Goal: Task Accomplishment & Management: Use online tool/utility

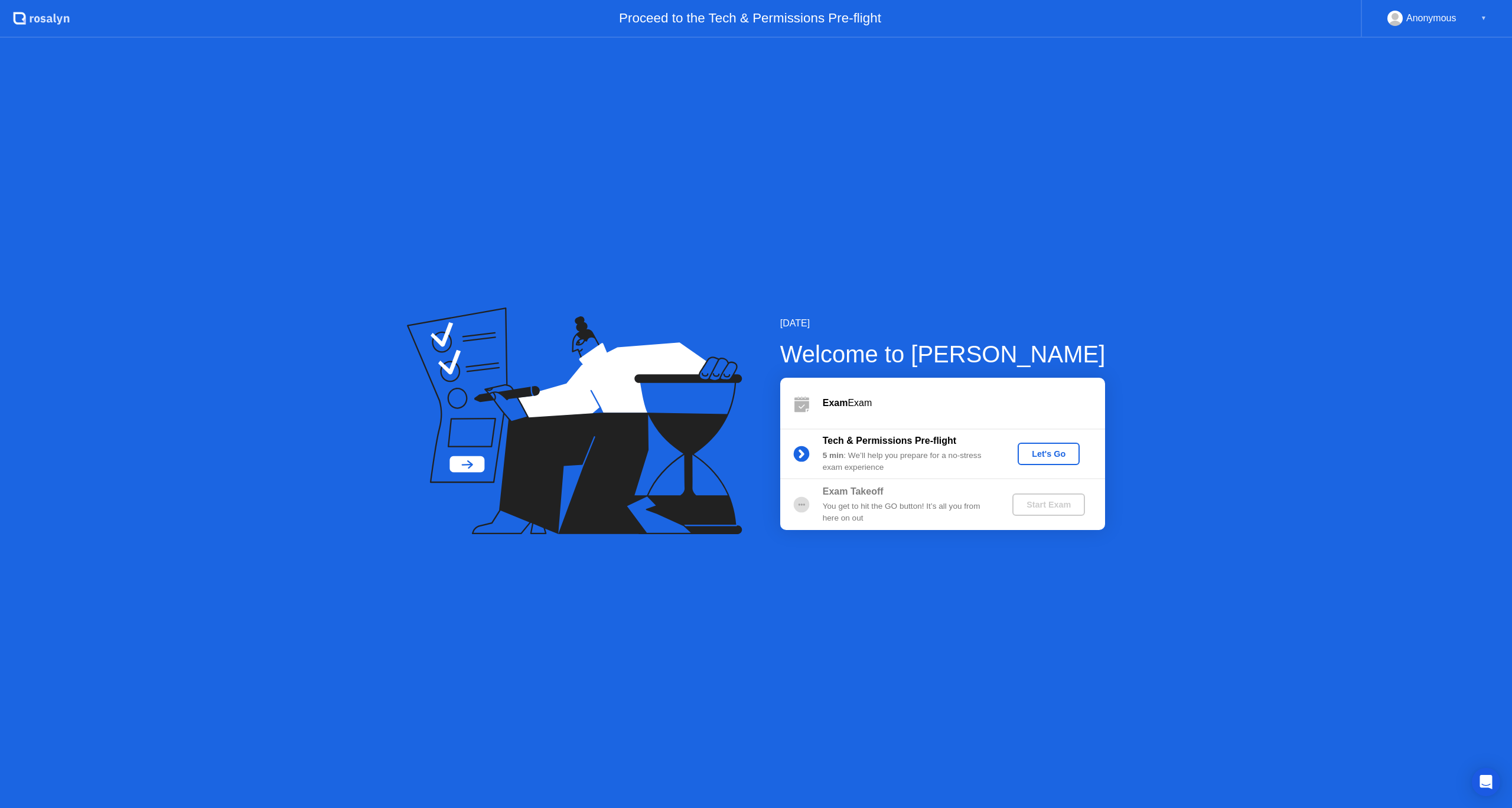
click at [1052, 453] on div "Let's Go" at bounding box center [1049, 454] width 52 height 9
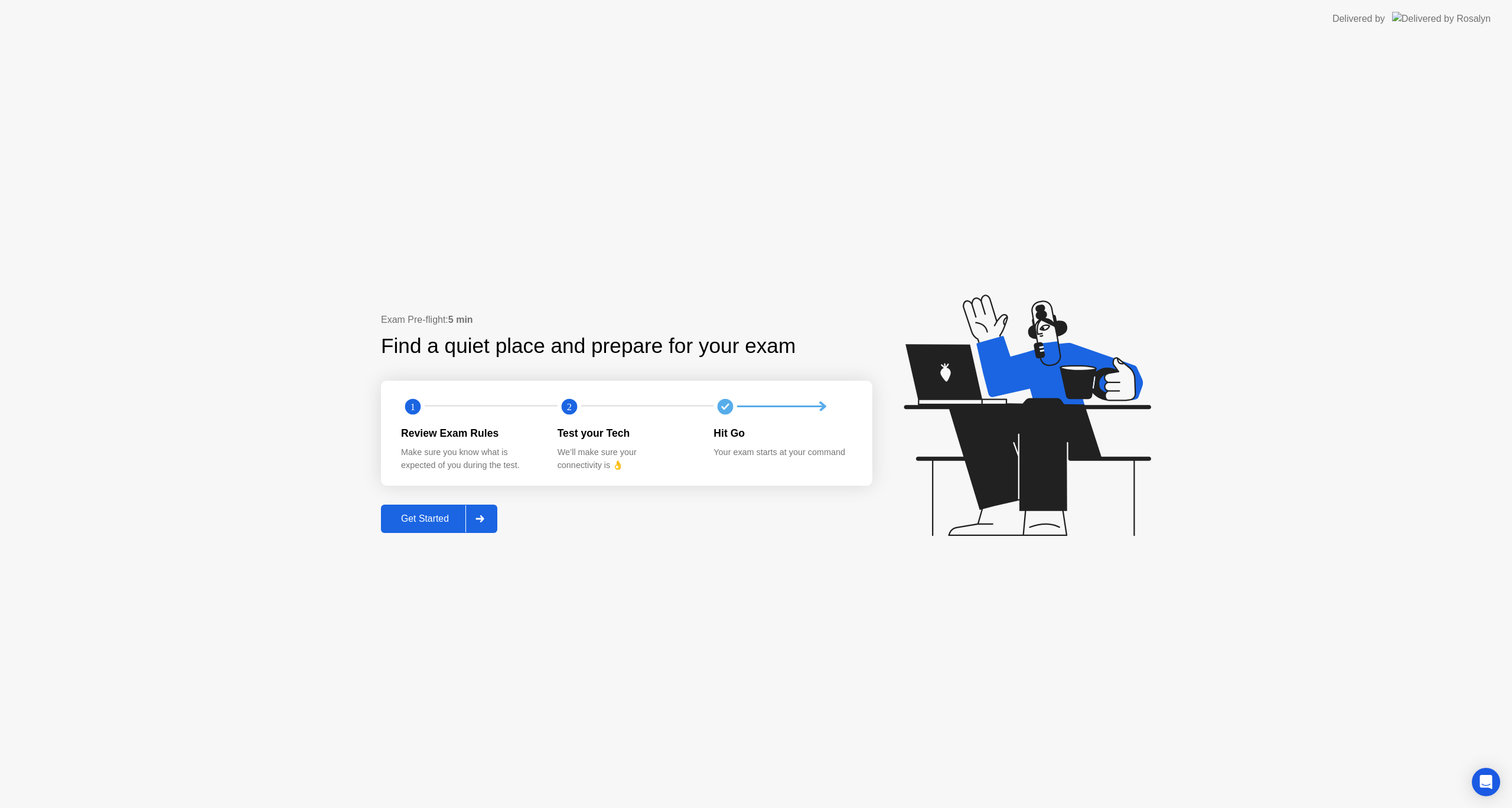
click at [465, 523] on div "Get Started" at bounding box center [425, 519] width 81 height 11
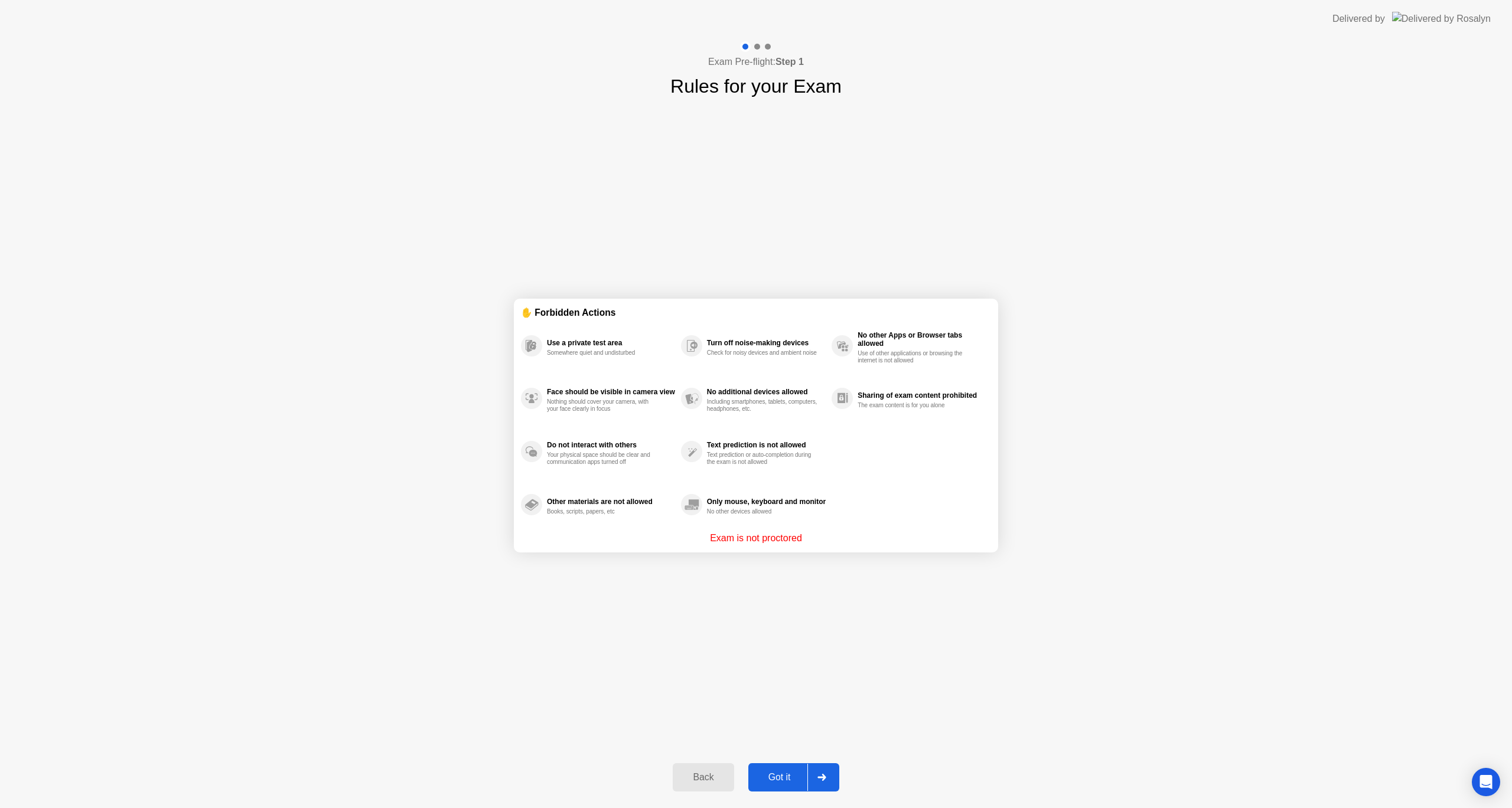
click at [818, 775] on icon at bounding box center [822, 777] width 9 height 7
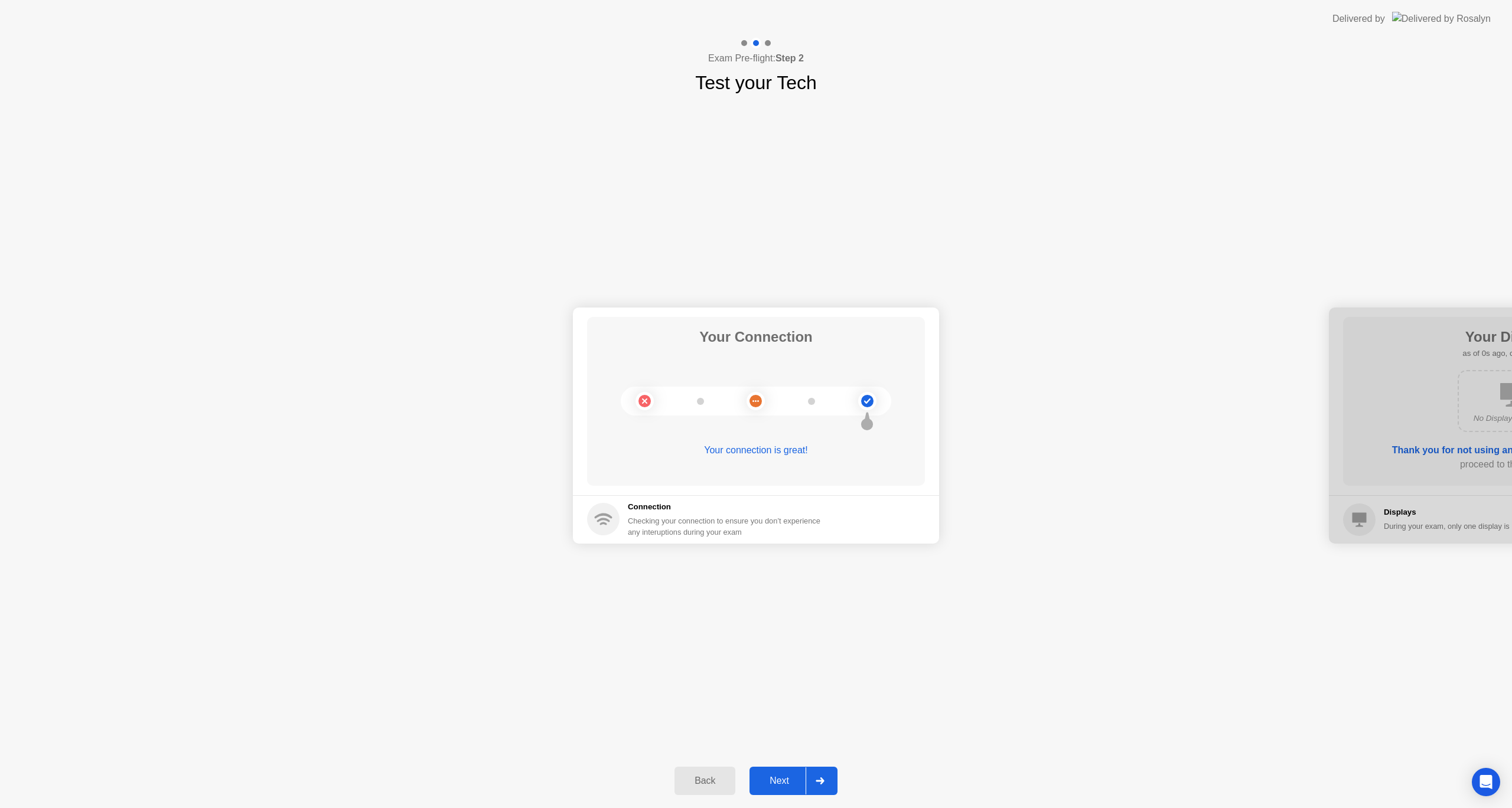
click at [826, 782] on div at bounding box center [820, 781] width 28 height 27
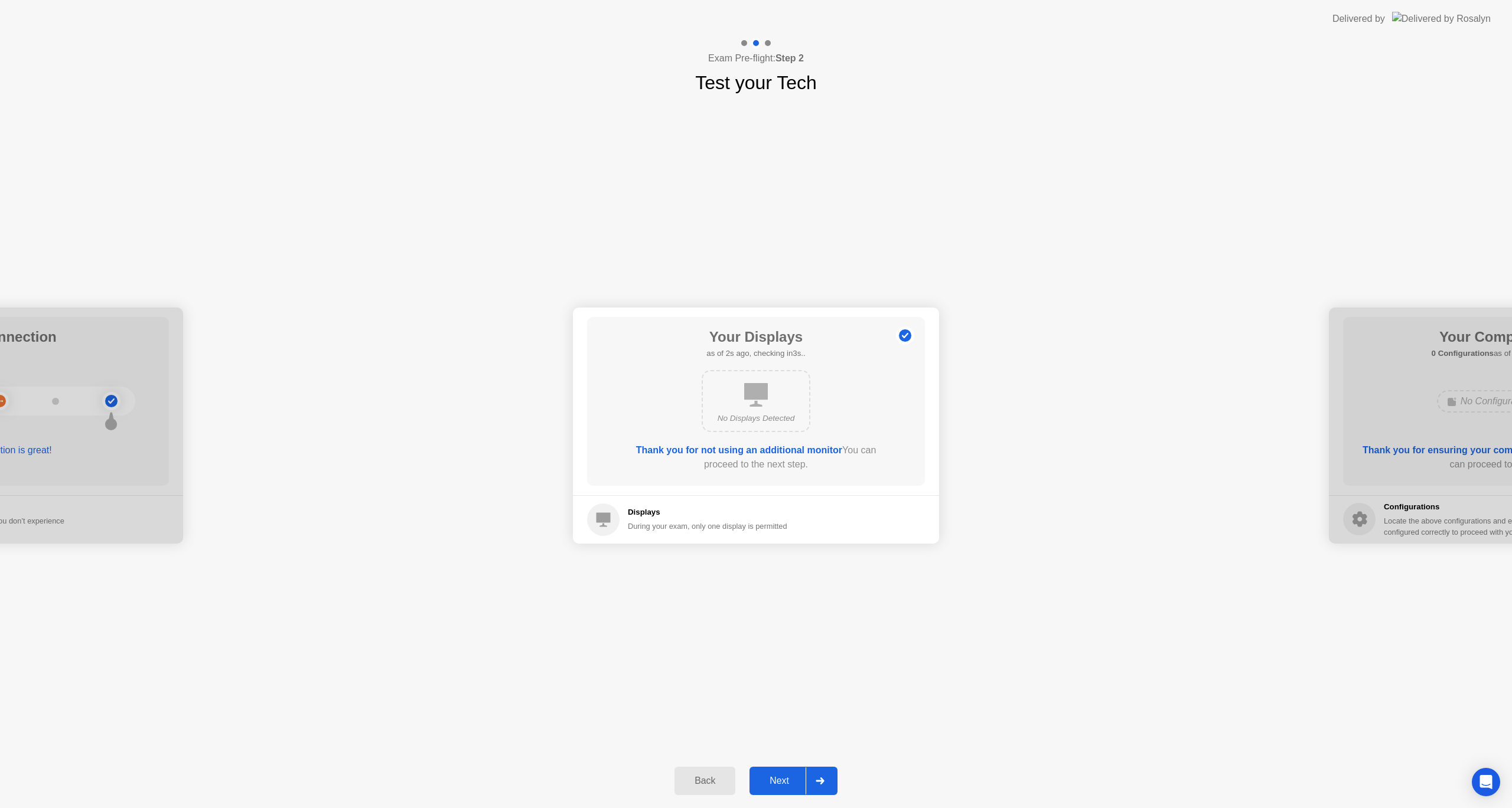
click at [821, 774] on div at bounding box center [820, 781] width 28 height 27
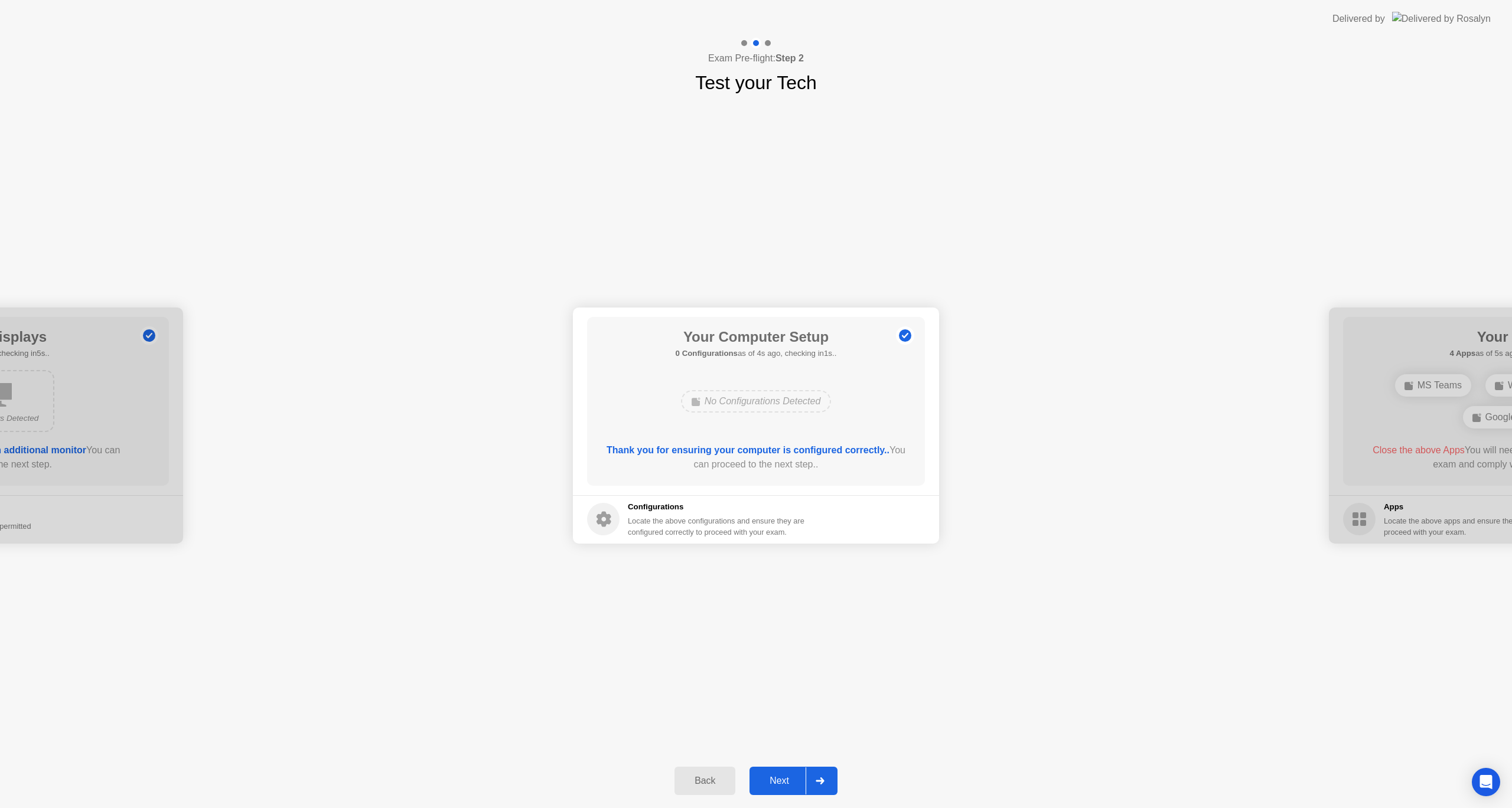
click at [820, 776] on div at bounding box center [820, 781] width 28 height 27
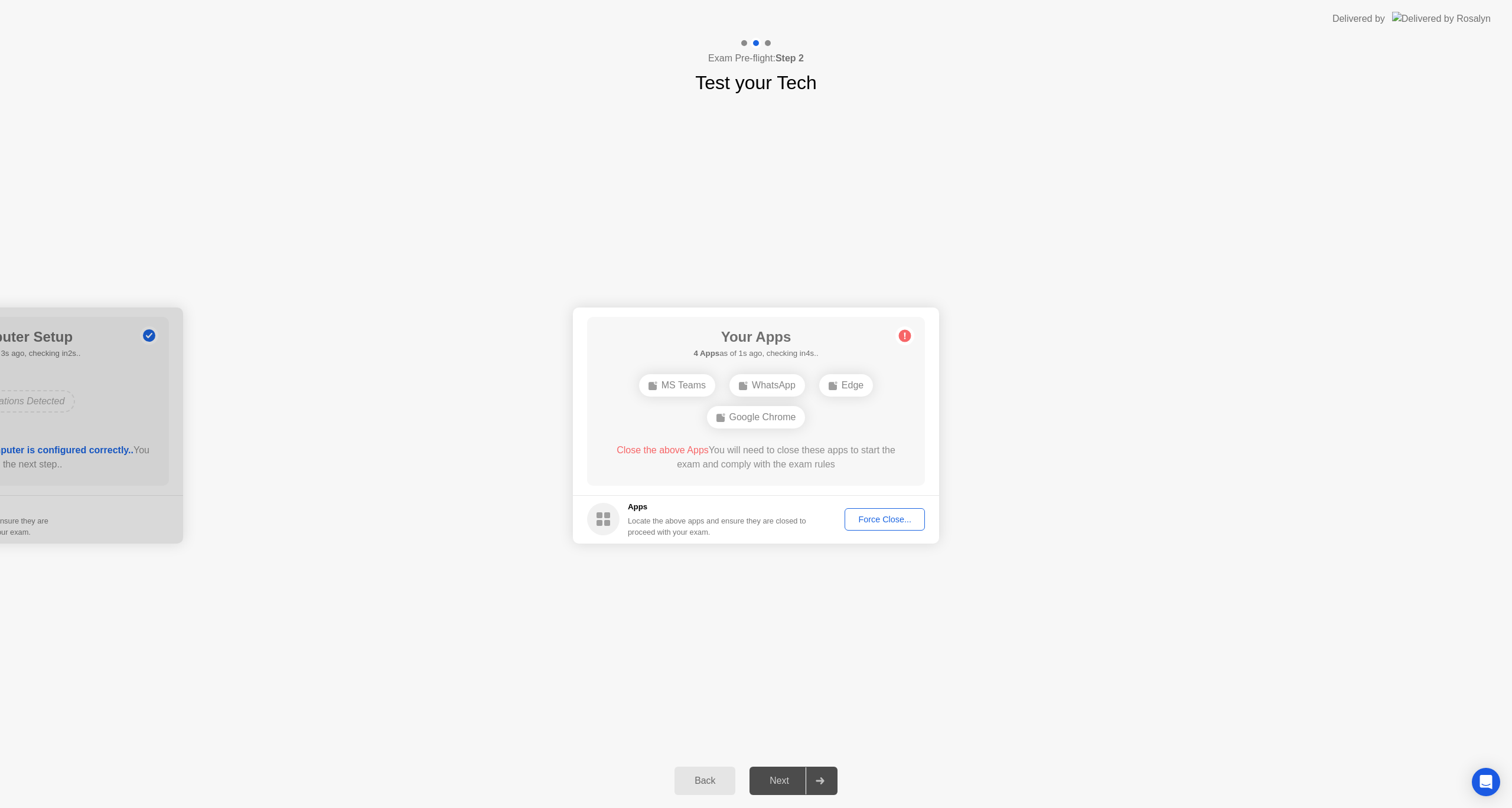
click at [892, 522] on div "Force Close..." at bounding box center [885, 519] width 72 height 9
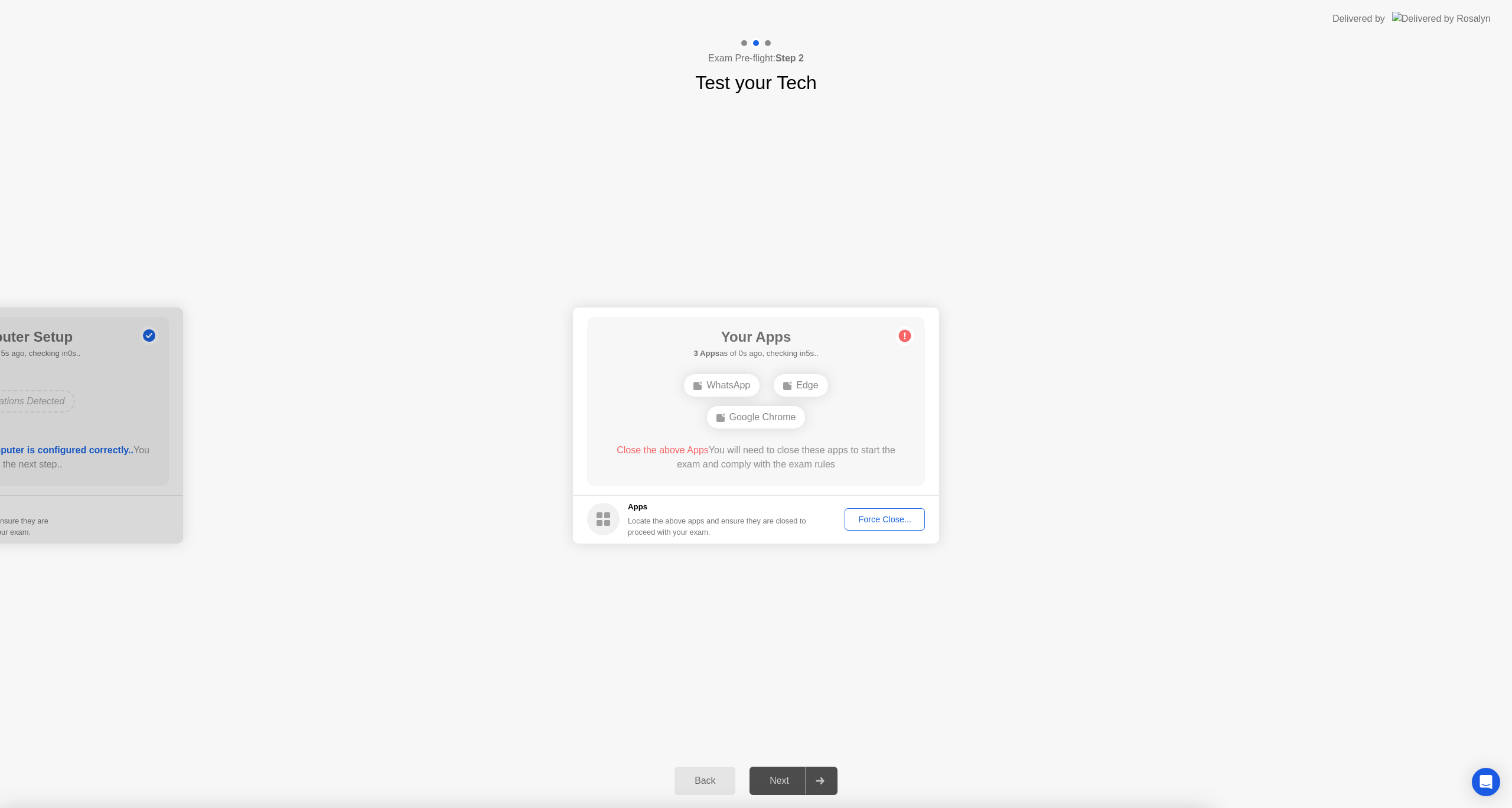
click at [909, 516] on div "Force Close..." at bounding box center [885, 519] width 72 height 9
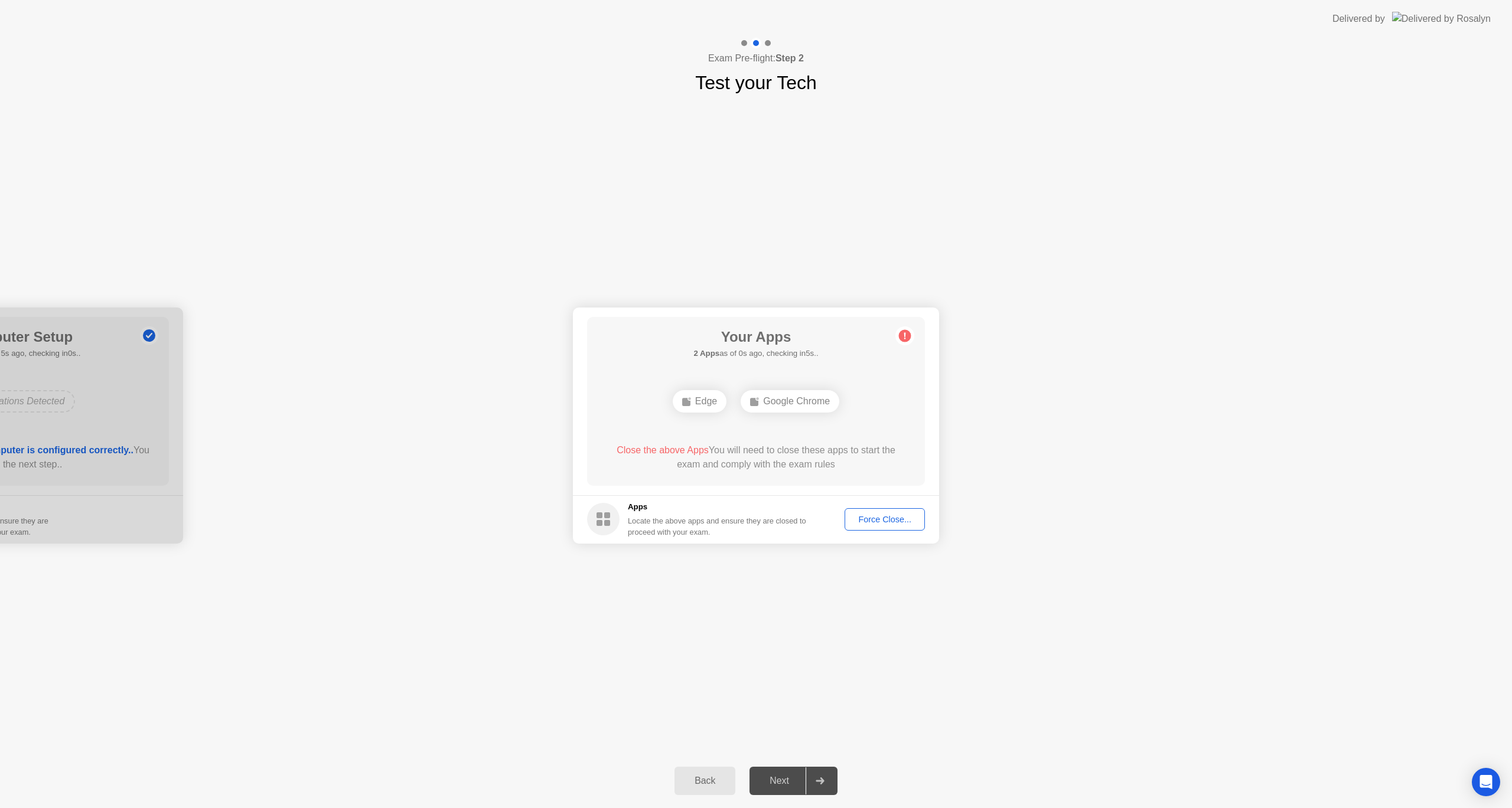
click at [890, 521] on div "Force Close..." at bounding box center [885, 519] width 72 height 9
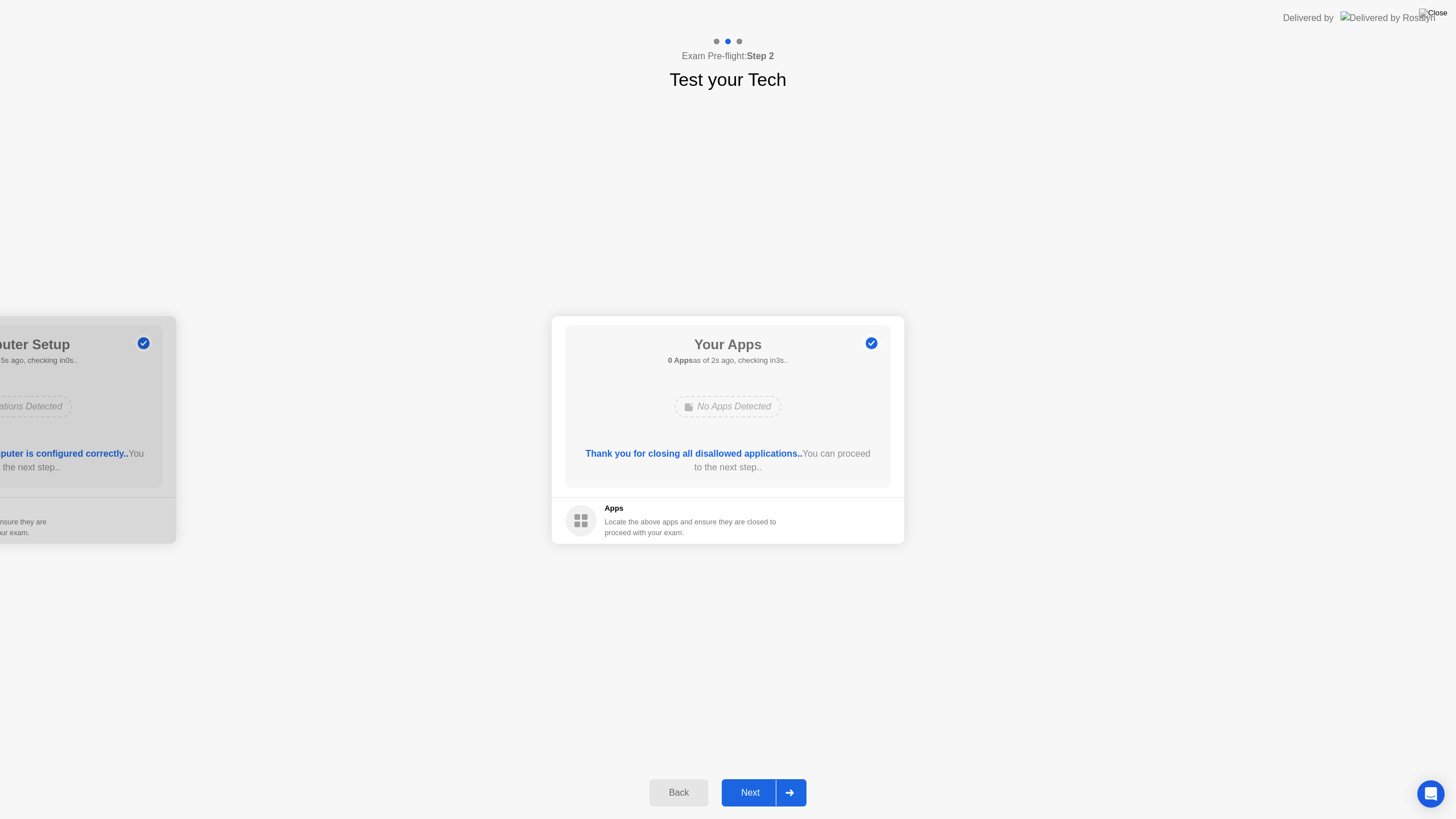
click at [784, 778] on div at bounding box center [789, 792] width 27 height 26
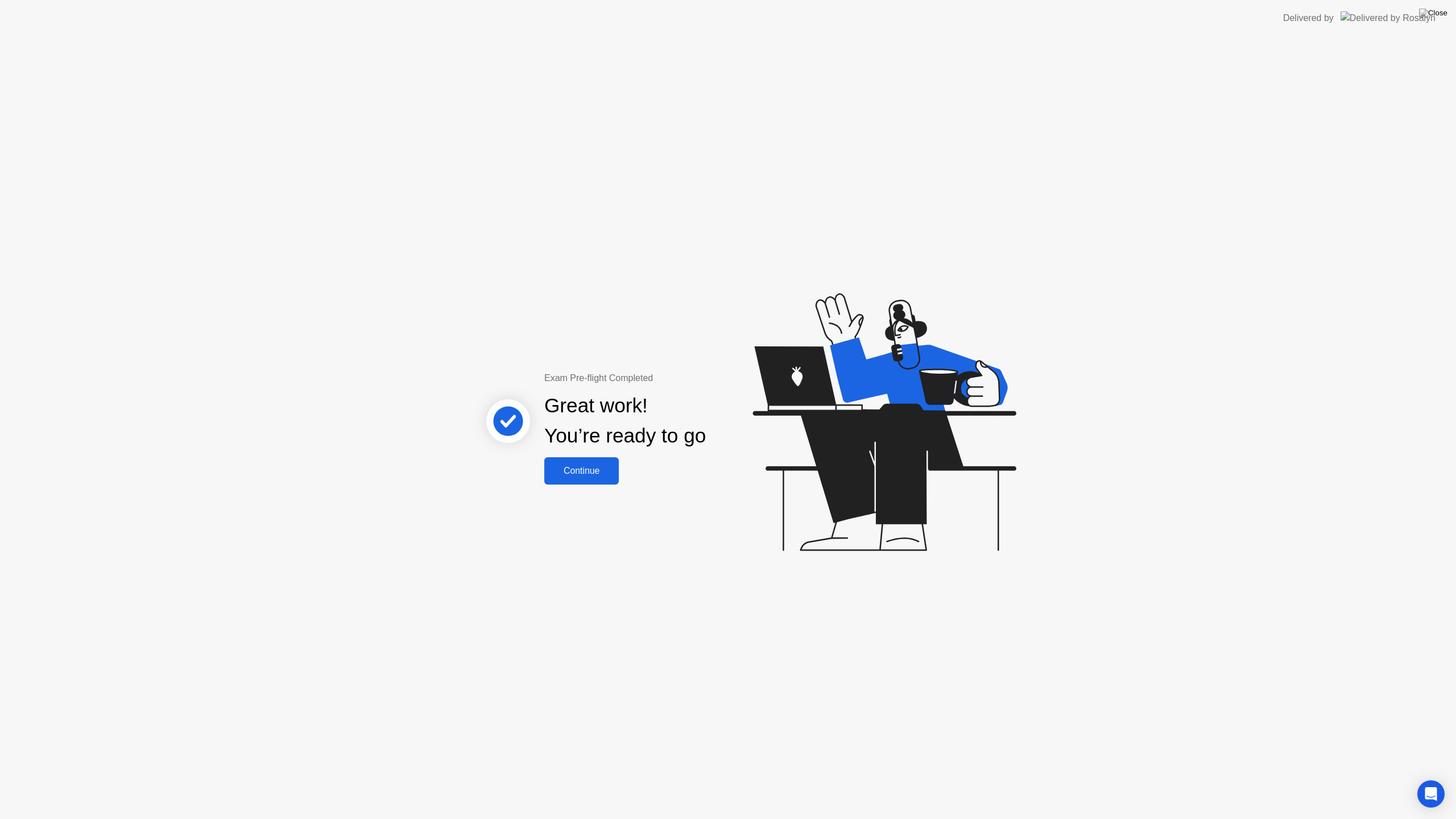
click at [600, 480] on button "Continue" at bounding box center [582, 471] width 75 height 27
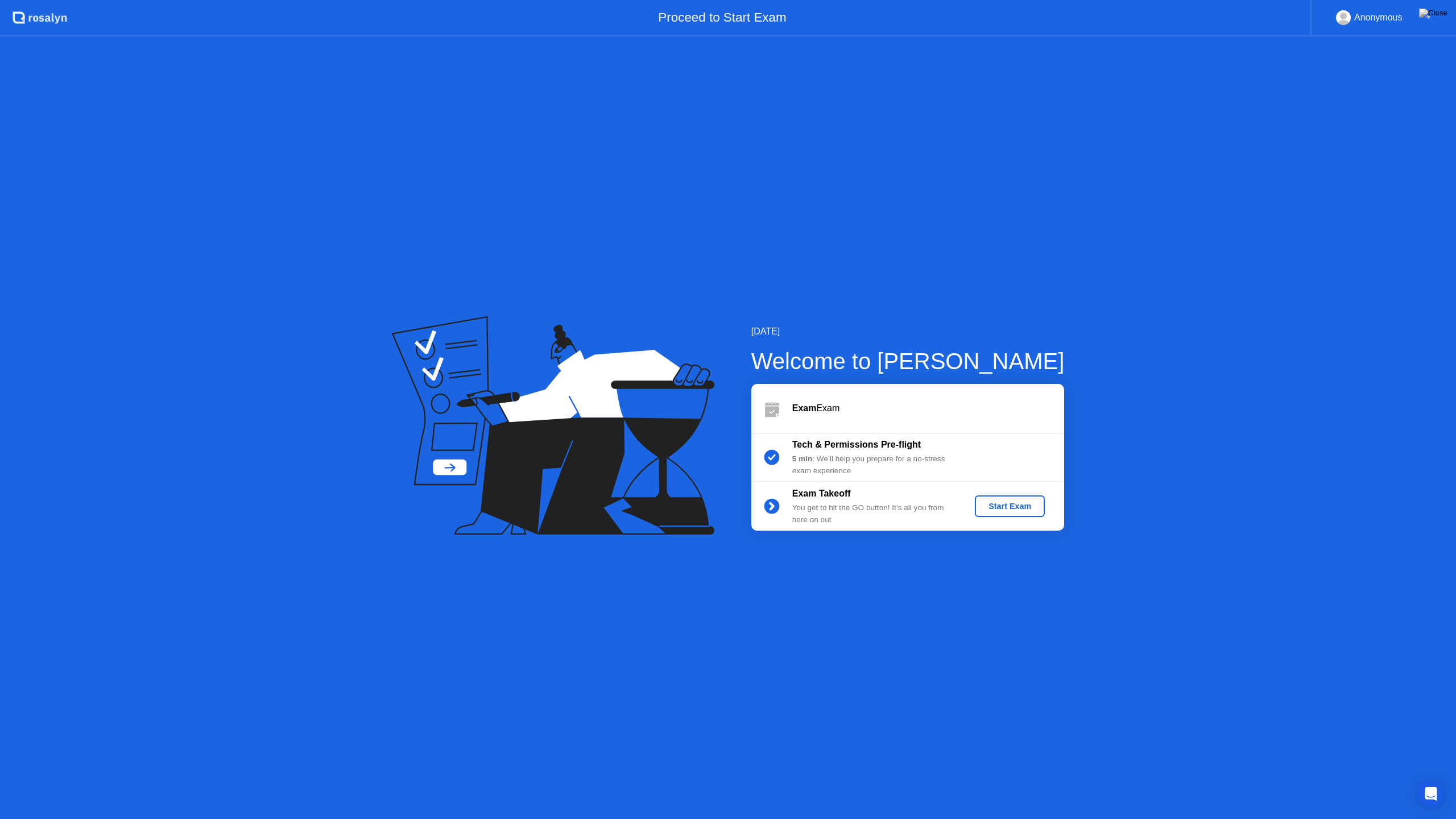
click at [1009, 505] on div "Start Exam" at bounding box center [1010, 506] width 61 height 9
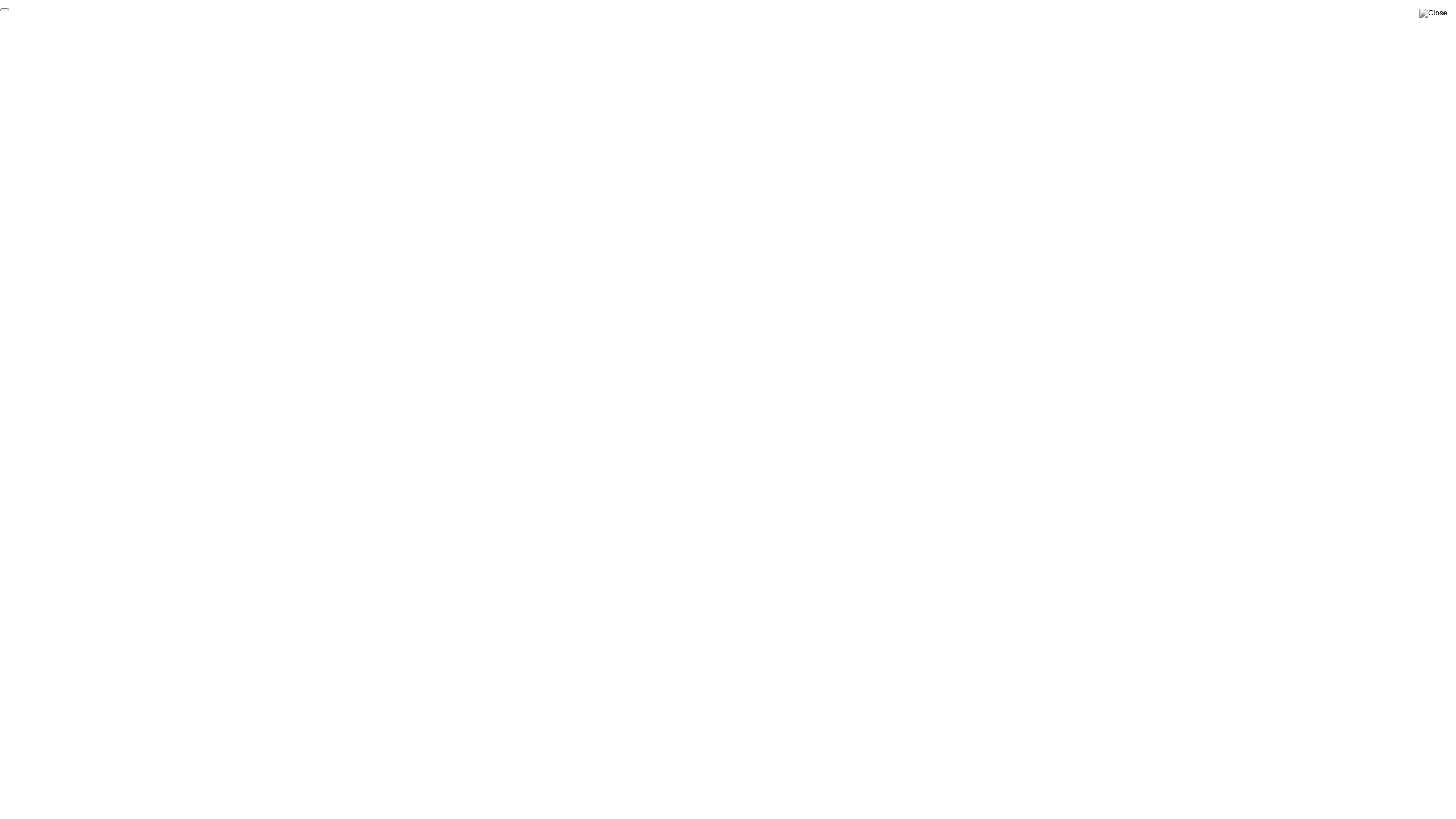
click div "End Proctoring Session"
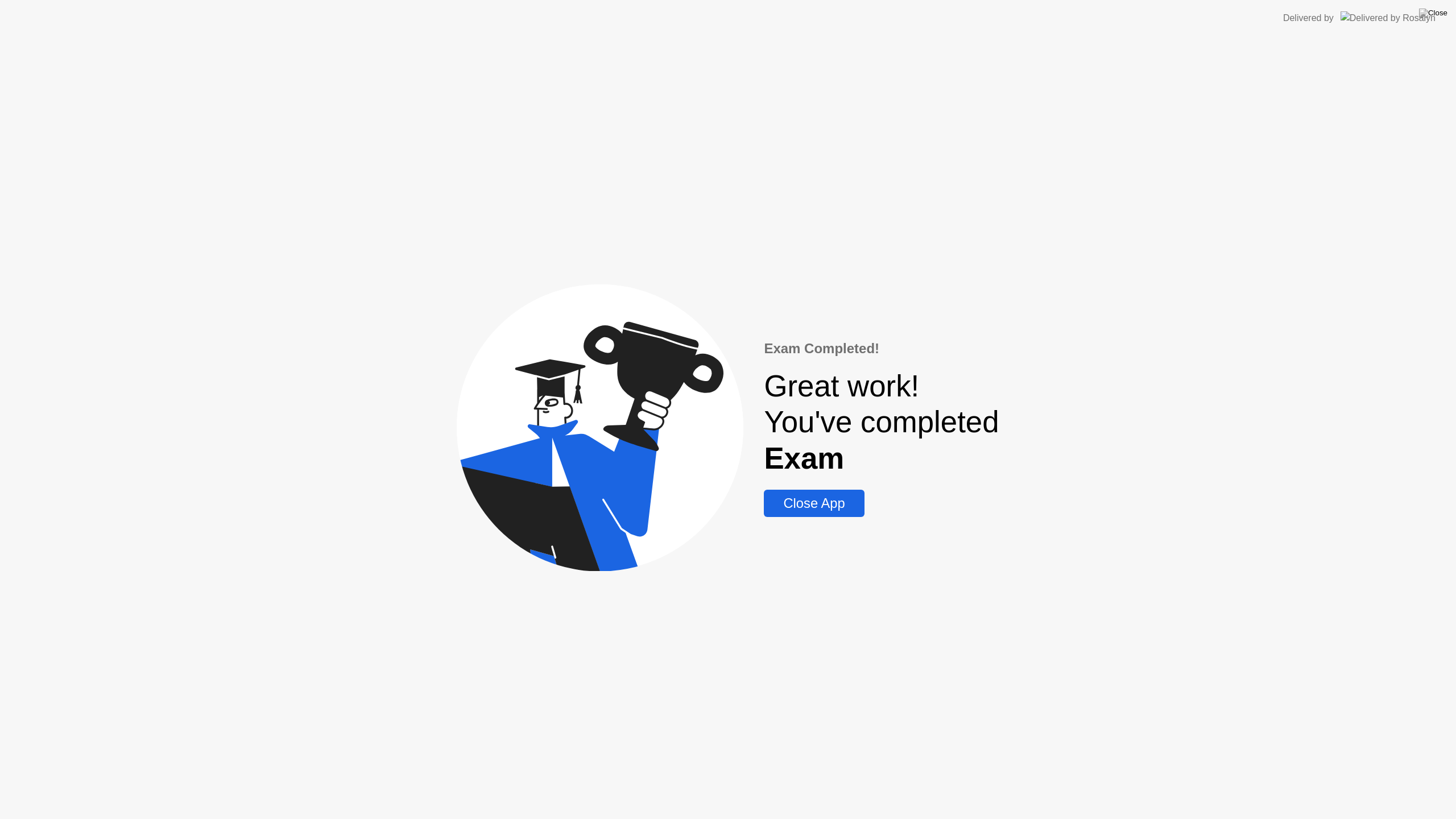
click at [812, 509] on div "Close App" at bounding box center [814, 503] width 94 height 16
